Goal: Information Seeking & Learning: Learn about a topic

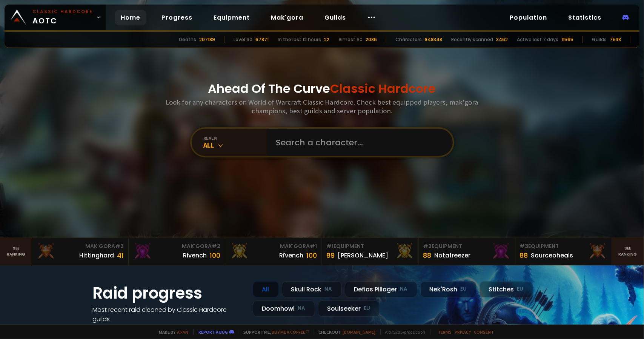
click at [296, 126] on div "Ahead Of The Curve Classic Hardcore Look for any characters on World of Warcraf…" at bounding box center [322, 118] width 454 height 237
click at [297, 131] on input "text" at bounding box center [357, 142] width 172 height 27
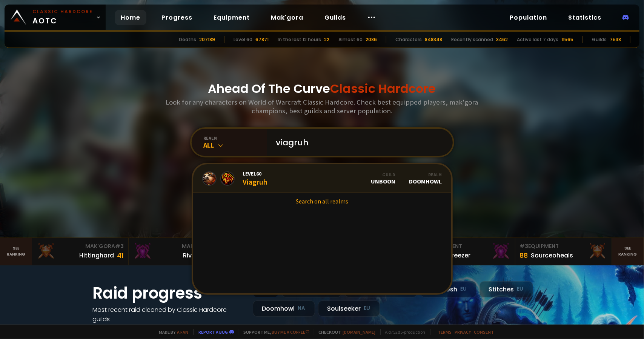
type input "viagruh"
click at [310, 178] on link "Level 60 Viagruh Guild Unboon Realm Doomhowl" at bounding box center [322, 178] width 258 height 29
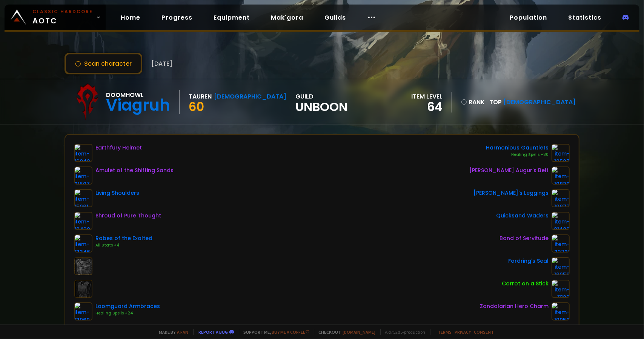
click at [129, 74] on div "Scan character 3 days ago Doomhowl Viagruh Tauren Shaman 60 guild Unboon item l…" at bounding box center [322, 162] width 644 height 324
click at [125, 62] on button "Scan character" at bounding box center [103, 63] width 78 height 21
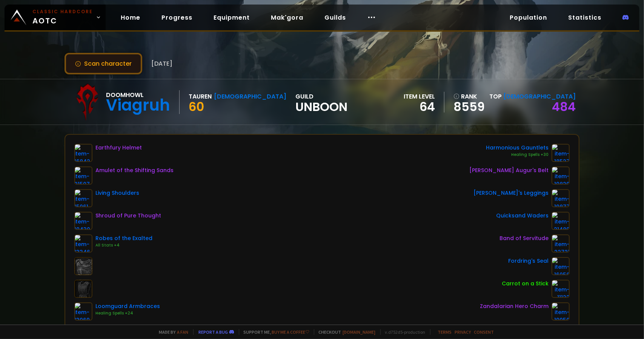
click at [132, 69] on button "Scan character" at bounding box center [103, 63] width 78 height 21
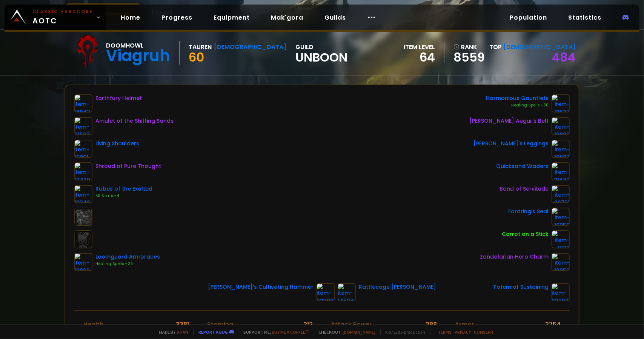
scroll to position [38, 0]
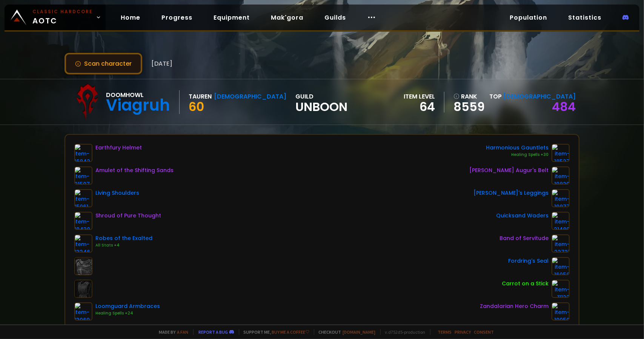
click at [121, 60] on button "Scan character" at bounding box center [103, 63] width 78 height 21
click at [554, 101] on link "484" at bounding box center [564, 106] width 24 height 17
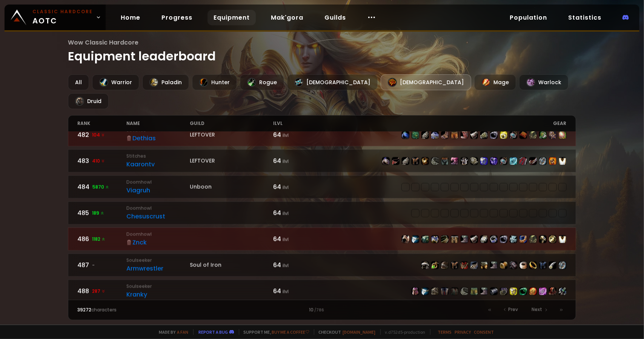
scroll to position [833, 0]
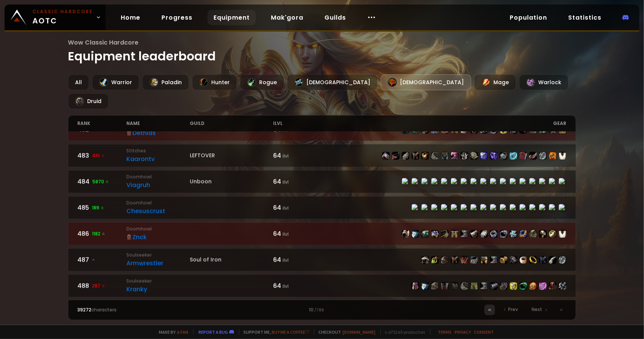
click at [492, 308] on icon at bounding box center [489, 309] width 5 height 5
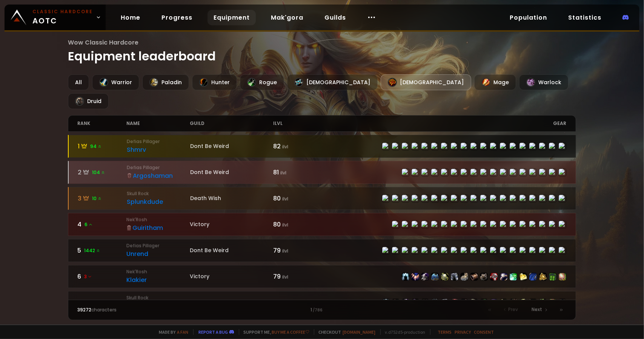
click at [178, 145] on div "Shmrv" at bounding box center [158, 149] width 63 height 9
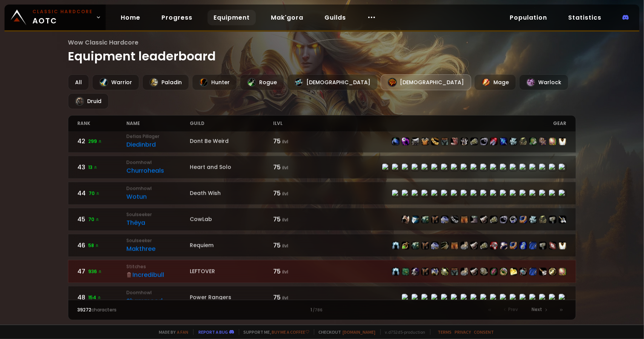
scroll to position [1072, 0]
click at [540, 310] on span "Next" at bounding box center [537, 309] width 11 height 7
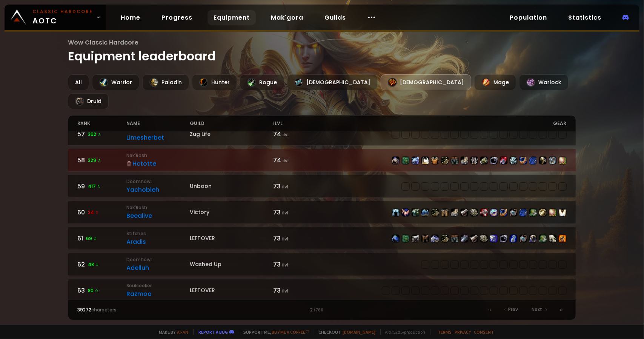
scroll to position [189, 0]
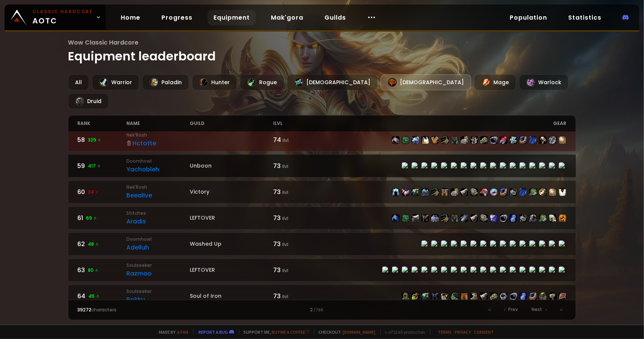
click at [149, 164] on div "Yachobleh" at bounding box center [158, 168] width 64 height 9
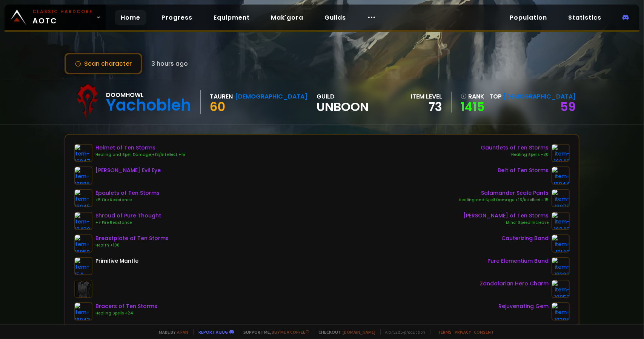
click at [119, 12] on link "Home" at bounding box center [131, 17] width 32 height 15
